Goal: Information Seeking & Learning: Learn about a topic

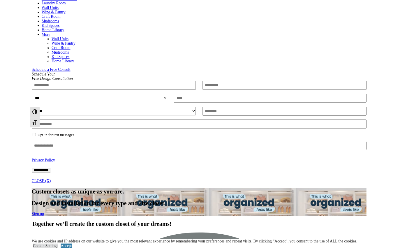
scroll to position [211, 0]
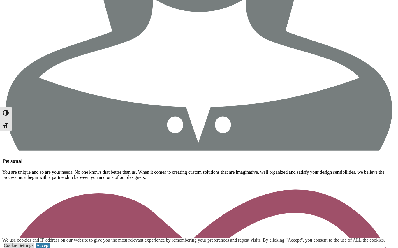
scroll to position [696, 0]
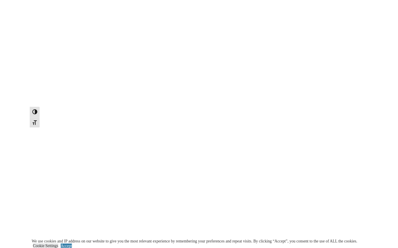
scroll to position [1105, 0]
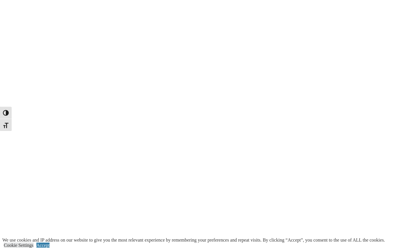
scroll to position [1007, 0]
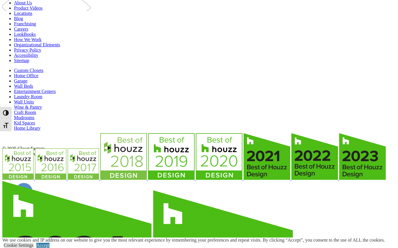
scroll to position [855, 0]
